Goal: Task Accomplishment & Management: Complete application form

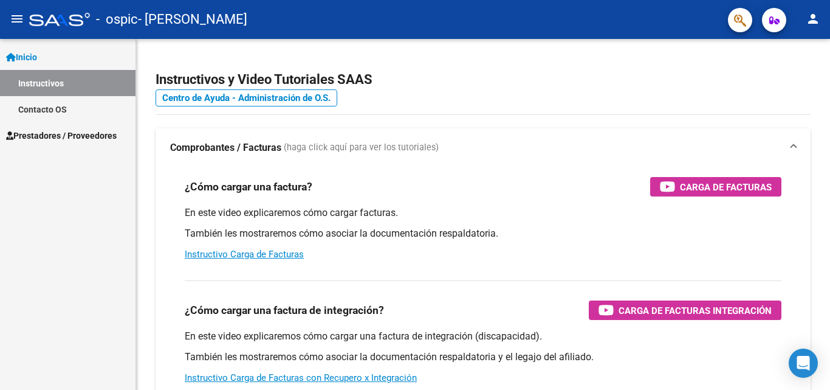
click at [55, 129] on span "Prestadores / Proveedores" at bounding box center [61, 135] width 111 height 13
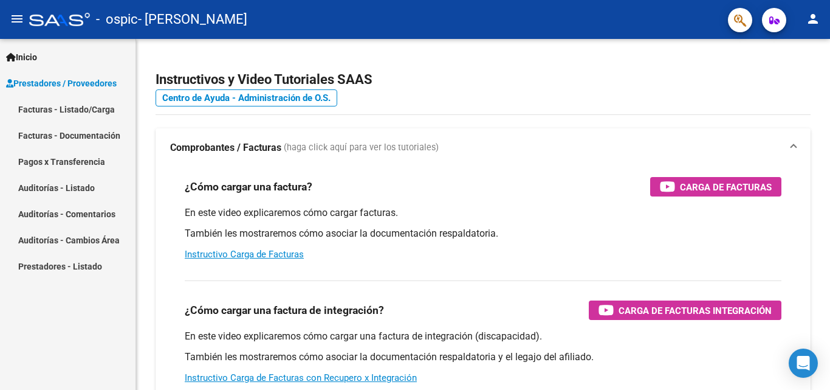
click at [80, 115] on link "Facturas - Listado/Carga" at bounding box center [68, 109] width 136 height 26
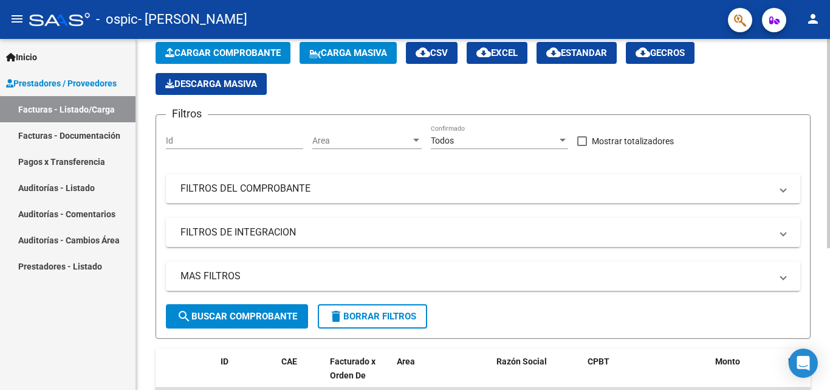
click at [291, 310] on button "search Buscar Comprobante" at bounding box center [237, 316] width 142 height 24
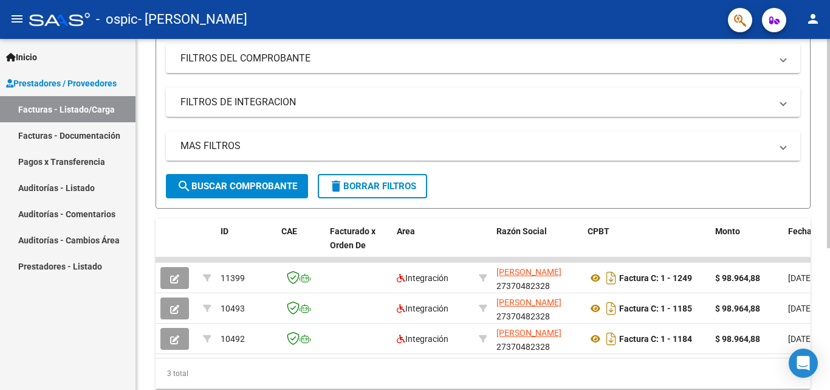
scroll to position [178, 0]
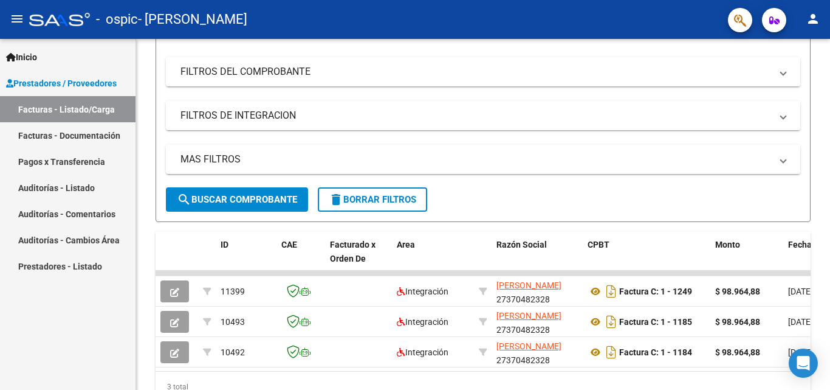
click at [62, 83] on span "Prestadores / Proveedores" at bounding box center [61, 83] width 111 height 13
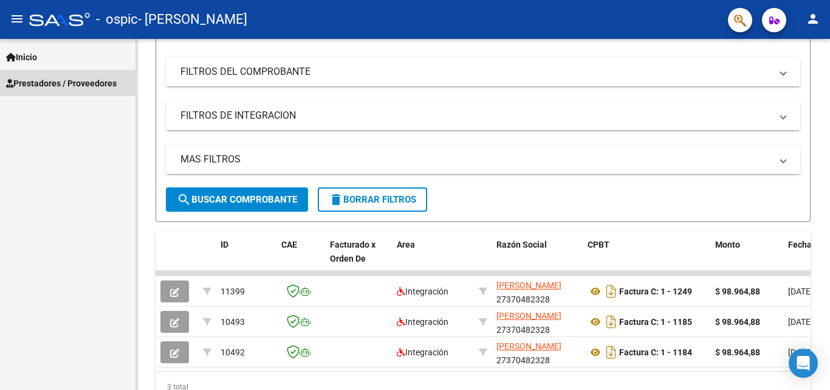
click at [86, 87] on span "Prestadores / Proveedores" at bounding box center [61, 83] width 111 height 13
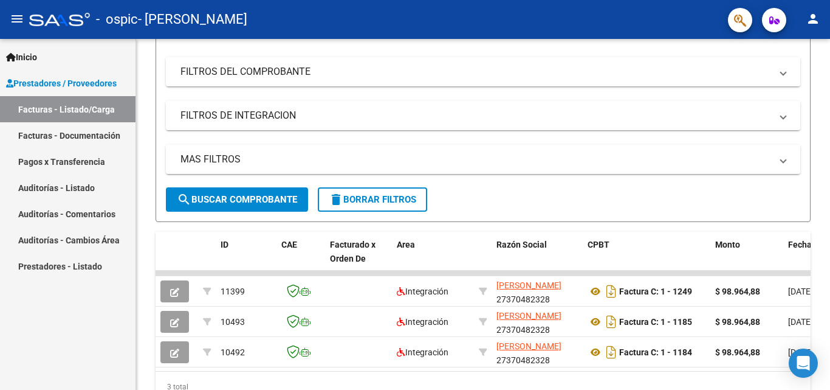
click at [91, 136] on link "Facturas - Documentación" at bounding box center [68, 135] width 136 height 26
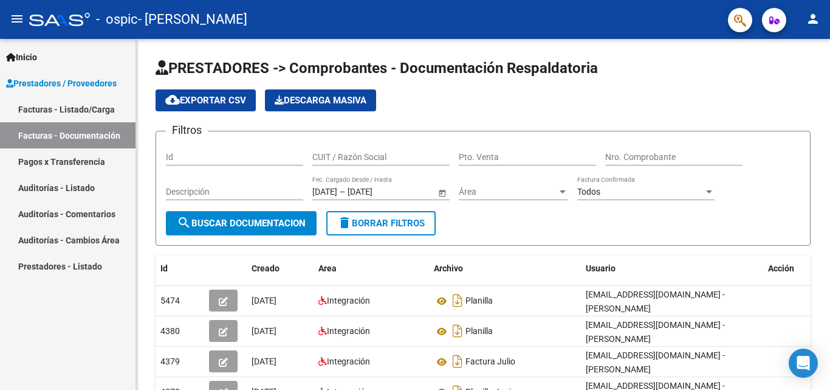
click at [71, 122] on link "Facturas - Listado/Carga" at bounding box center [68, 109] width 136 height 26
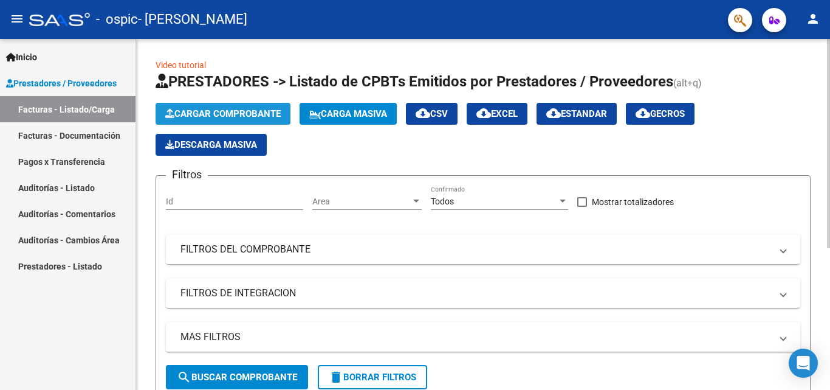
click at [232, 106] on button "Cargar Comprobante" at bounding box center [223, 114] width 135 height 22
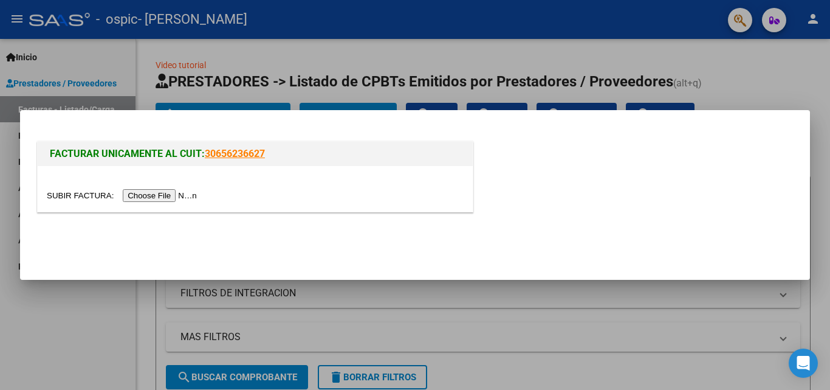
click at [184, 205] on div at bounding box center [255, 189] width 435 height 46
click at [182, 198] on input "file" at bounding box center [124, 195] width 154 height 13
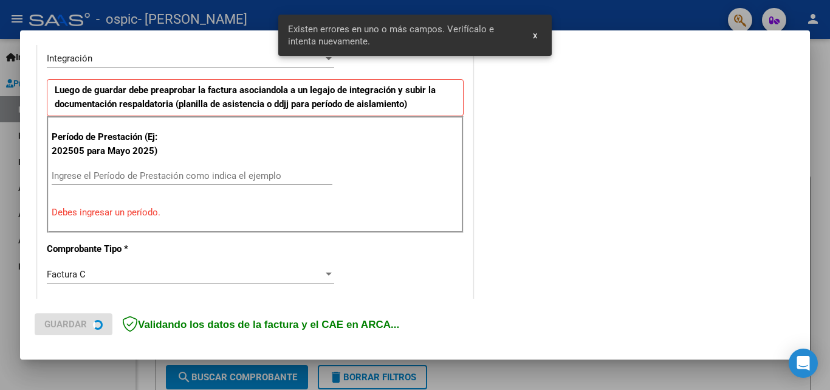
scroll to position [335, 0]
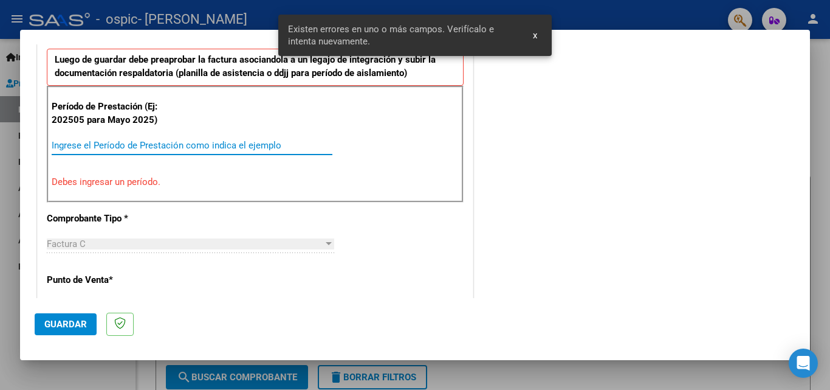
click at [235, 148] on input "Ingrese el Período de Prestación como indica el ejemplo" at bounding box center [192, 145] width 281 height 11
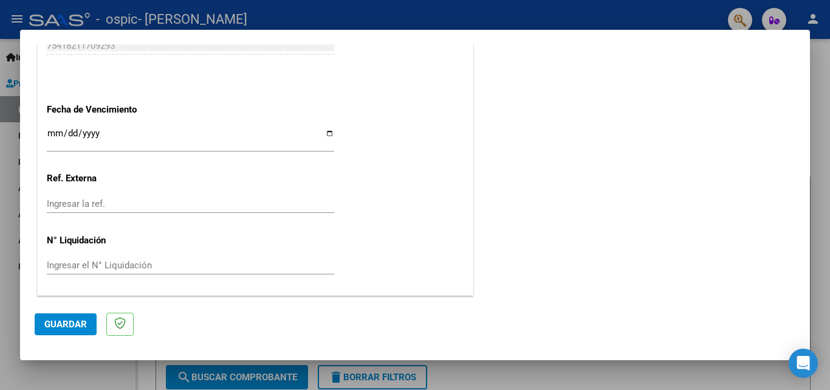
scroll to position [756, 0]
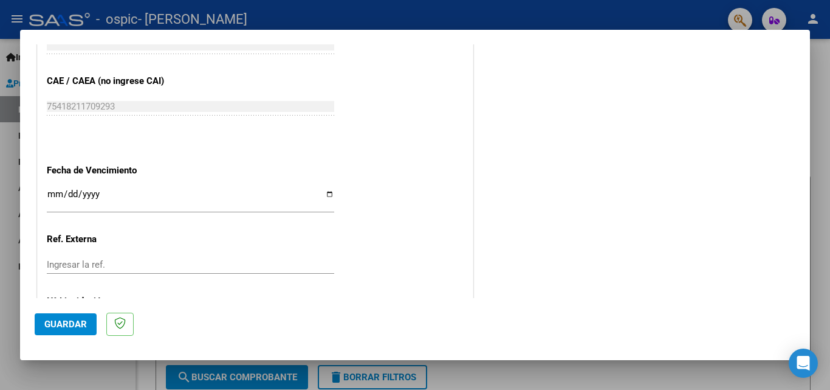
type input "202509"
click at [322, 194] on input "Ingresar la fecha" at bounding box center [191, 198] width 288 height 19
click at [325, 195] on input "Ingresar la fecha" at bounding box center [191, 198] width 288 height 19
type input "[DATE]"
click at [146, 266] on input "Ingresar la ref." at bounding box center [191, 264] width 288 height 11
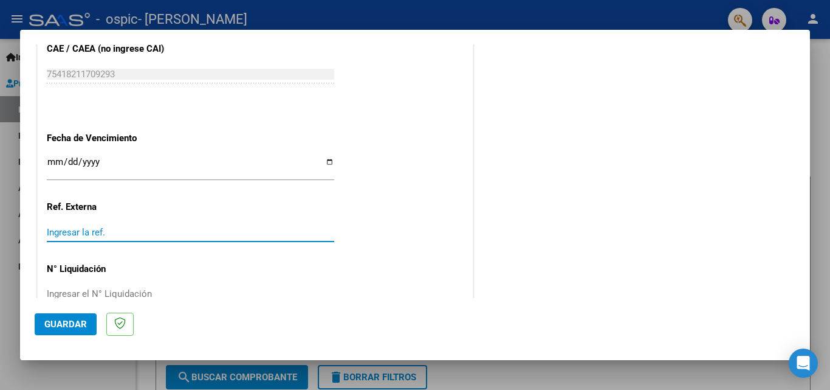
scroll to position [816, 0]
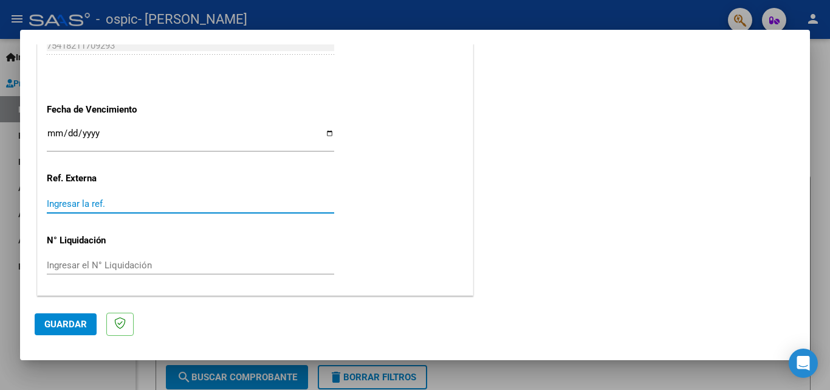
click at [59, 322] on span "Guardar" at bounding box center [65, 324] width 43 height 11
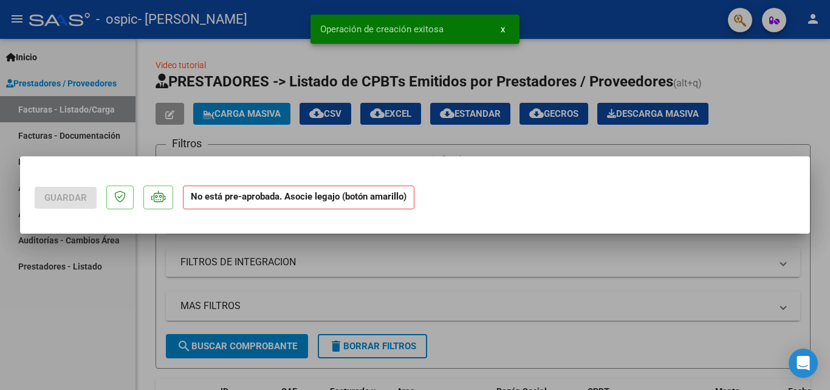
scroll to position [0, 0]
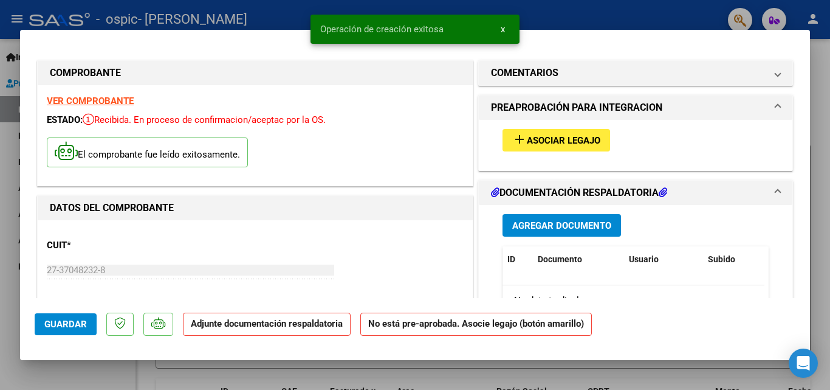
click at [528, 143] on span "Asociar Legajo" at bounding box center [564, 140] width 74 height 11
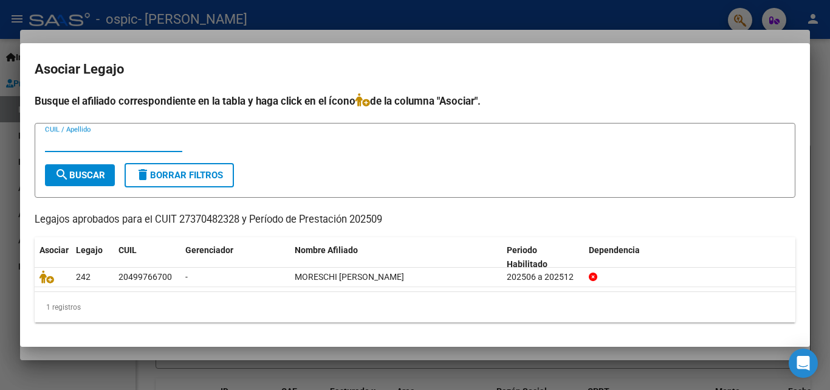
click at [117, 146] on input "CUIL / Apellido" at bounding box center [113, 142] width 137 height 11
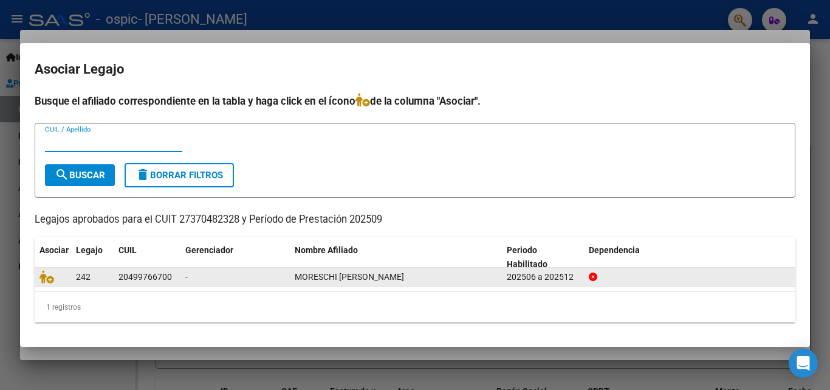
drag, startPoint x: 150, startPoint y: 286, endPoint x: 141, endPoint y: 275, distance: 14.3
click at [149, 286] on datatable-body-cell "20499766700" at bounding box center [147, 277] width 67 height 19
click at [125, 276] on div "20499766700" at bounding box center [146, 277] width 54 height 14
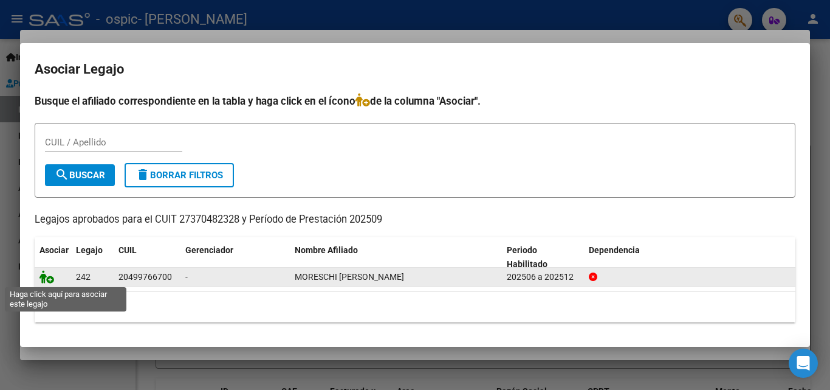
click at [45, 280] on icon at bounding box center [47, 276] width 15 height 13
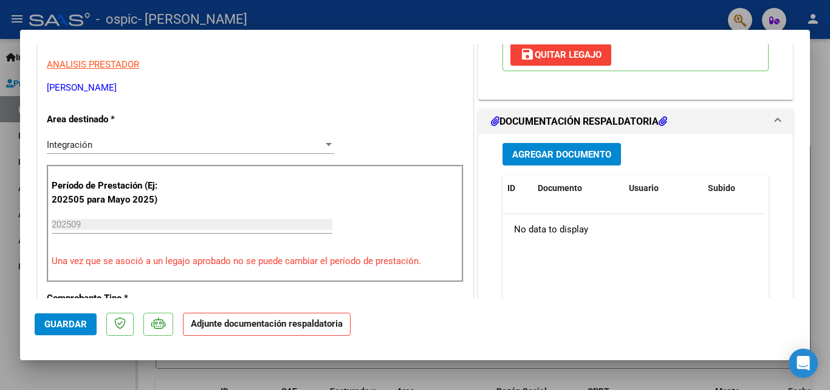
scroll to position [243, 0]
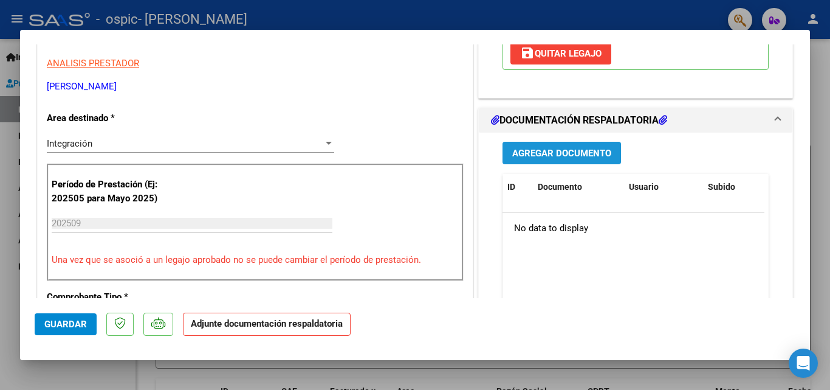
click at [559, 159] on span "Agregar Documento" at bounding box center [562, 153] width 99 height 11
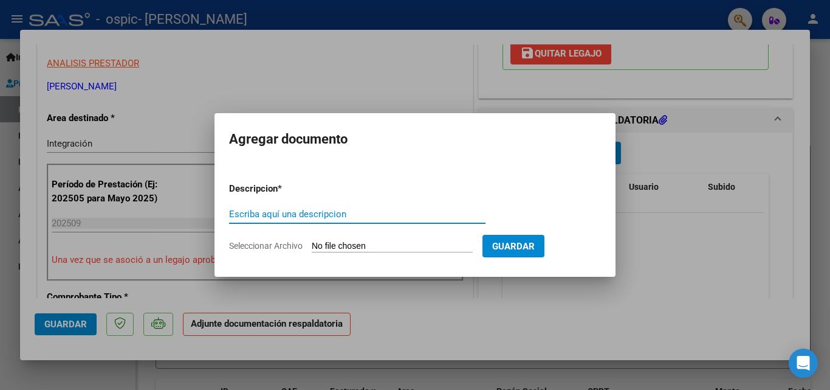
click at [353, 214] on input "Escriba aquí una descripcion" at bounding box center [357, 214] width 257 height 11
type input "planilla"
click at [357, 240] on form "Descripcion * planilla Escriba aquí una descripcion Seleccionar Archivo Guardar" at bounding box center [415, 217] width 372 height 89
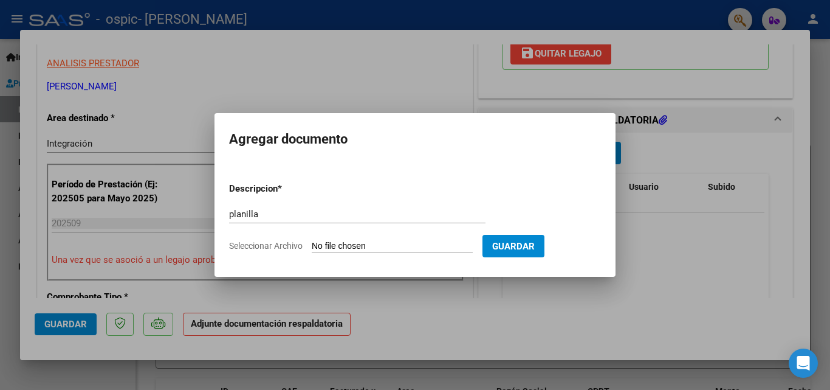
click at [359, 243] on input "Seleccionar Archivo" at bounding box center [392, 247] width 161 height 12
type input "C:\fakepath\moreschi septiembre.pdf"
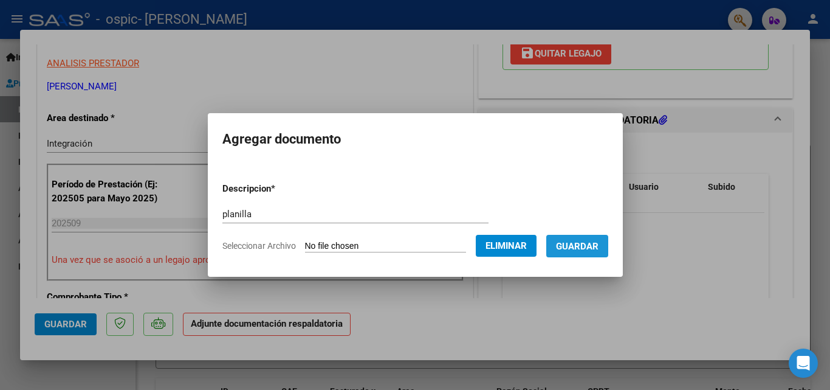
click at [595, 250] on span "Guardar" at bounding box center [577, 246] width 43 height 11
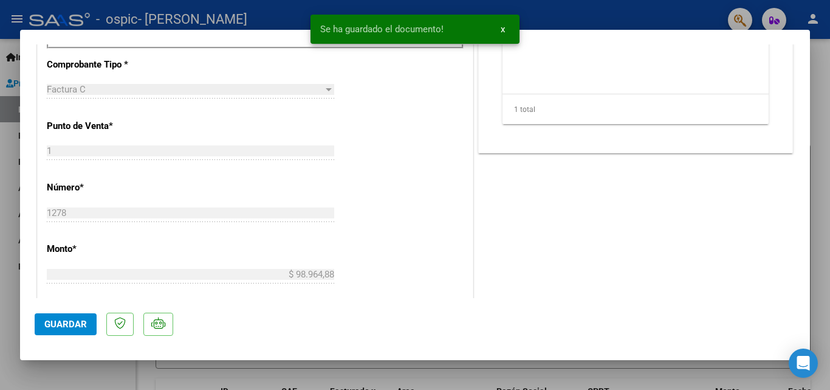
scroll to position [486, 0]
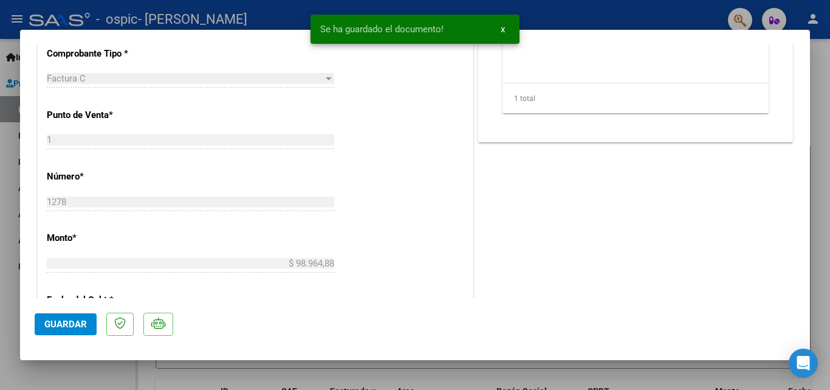
click at [97, 336] on mat-dialog-actions "Guardar" at bounding box center [415, 322] width 761 height 48
click at [80, 326] on span "Guardar" at bounding box center [65, 324] width 43 height 11
click at [164, 375] on div at bounding box center [415, 195] width 830 height 390
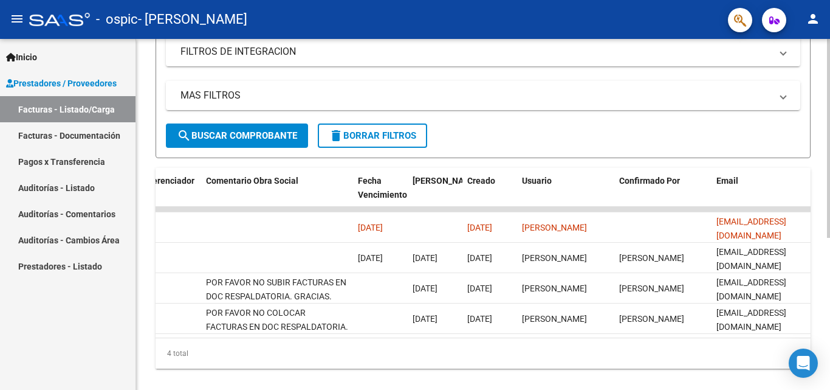
scroll to position [0, 1893]
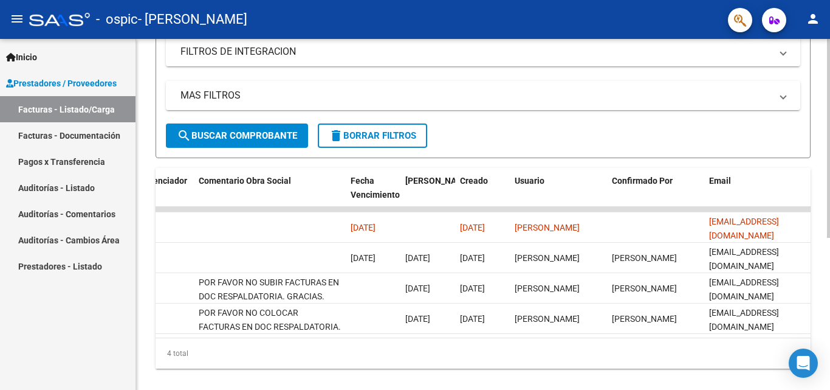
click at [595, 351] on div "4 total" at bounding box center [483, 353] width 655 height 30
